Goal: Transaction & Acquisition: Obtain resource

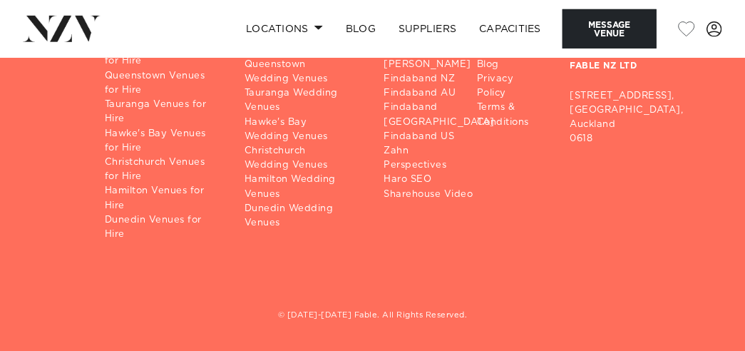
scroll to position [4446, 0]
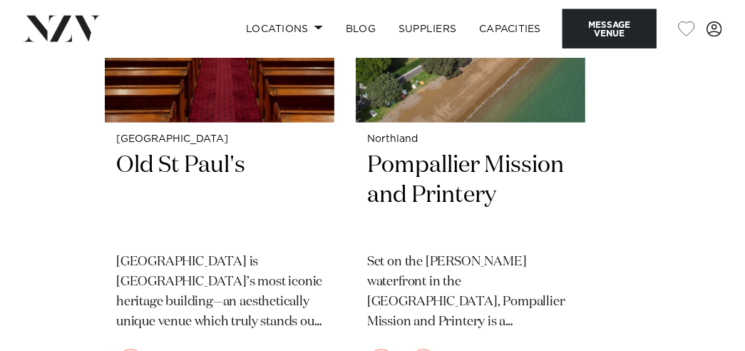
scroll to position [2730, 0]
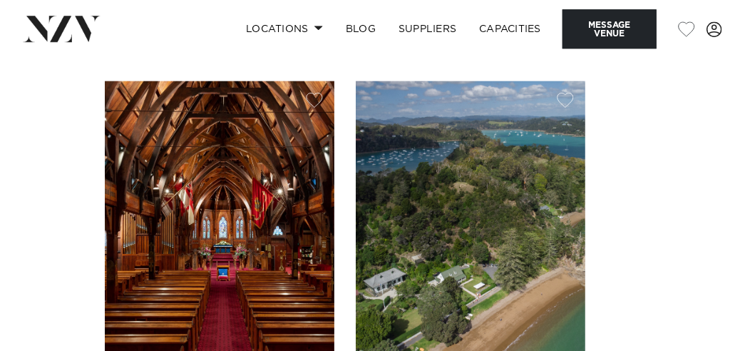
scroll to position [2892, 0]
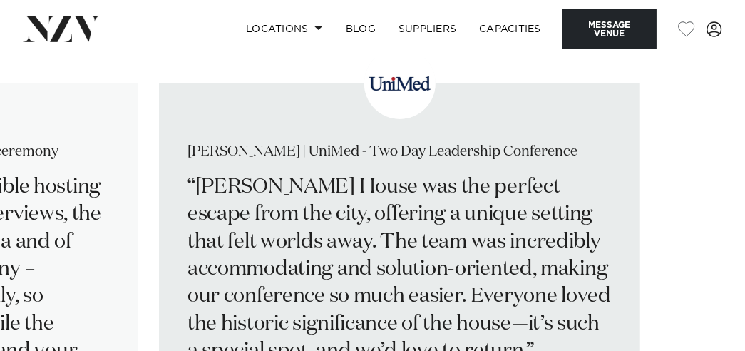
scroll to position [2002, 0]
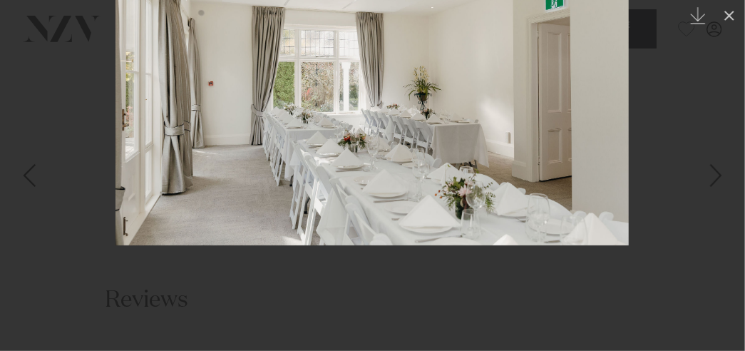
drag, startPoint x: 456, startPoint y: 242, endPoint x: 430, endPoint y: 146, distance: 98.9
click at [430, 146] on img at bounding box center [372, 74] width 513 height 342
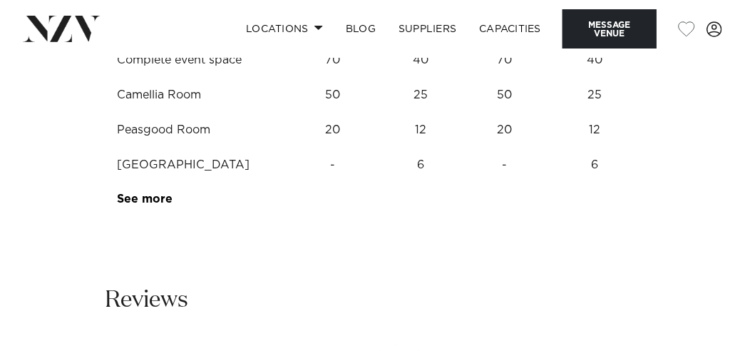
scroll to position [1746, 0]
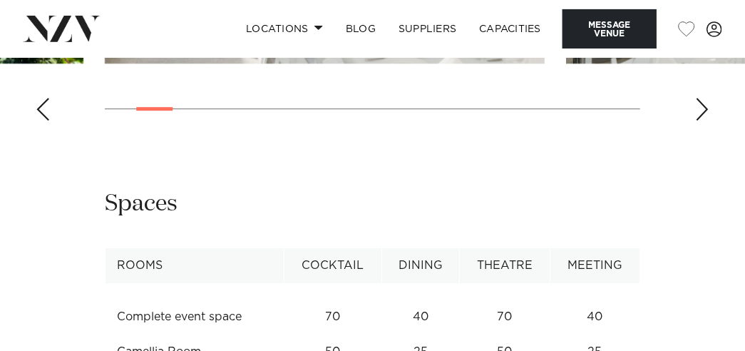
click at [406, 103] on div "[GEOGRAPHIC_DATA] [PERSON_NAME][GEOGRAPHIC_DATA] Message Venue [GEOGRAPHIC_DATA…" at bounding box center [372, 70] width 745 height 3516
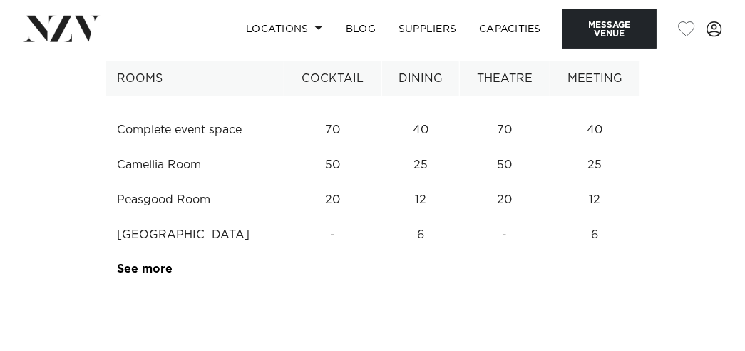
scroll to position [1968, 0]
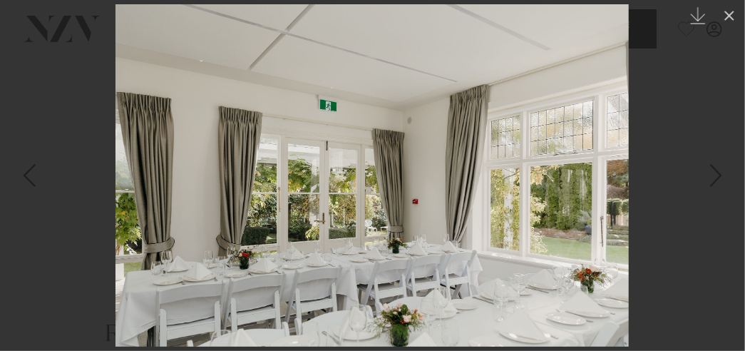
click at [558, 187] on img at bounding box center [372, 175] width 513 height 342
click at [671, 193] on div at bounding box center [372, 175] width 745 height 351
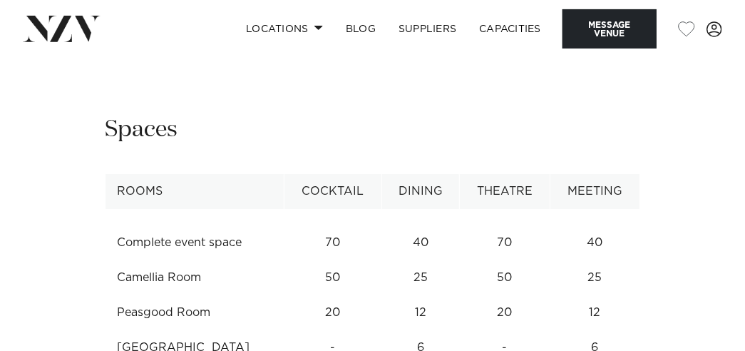
scroll to position [1671, 0]
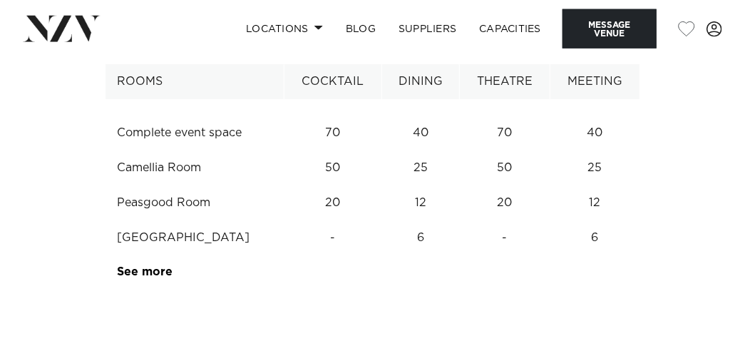
scroll to position [1968, 0]
